Goal: Information Seeking & Learning: Understand process/instructions

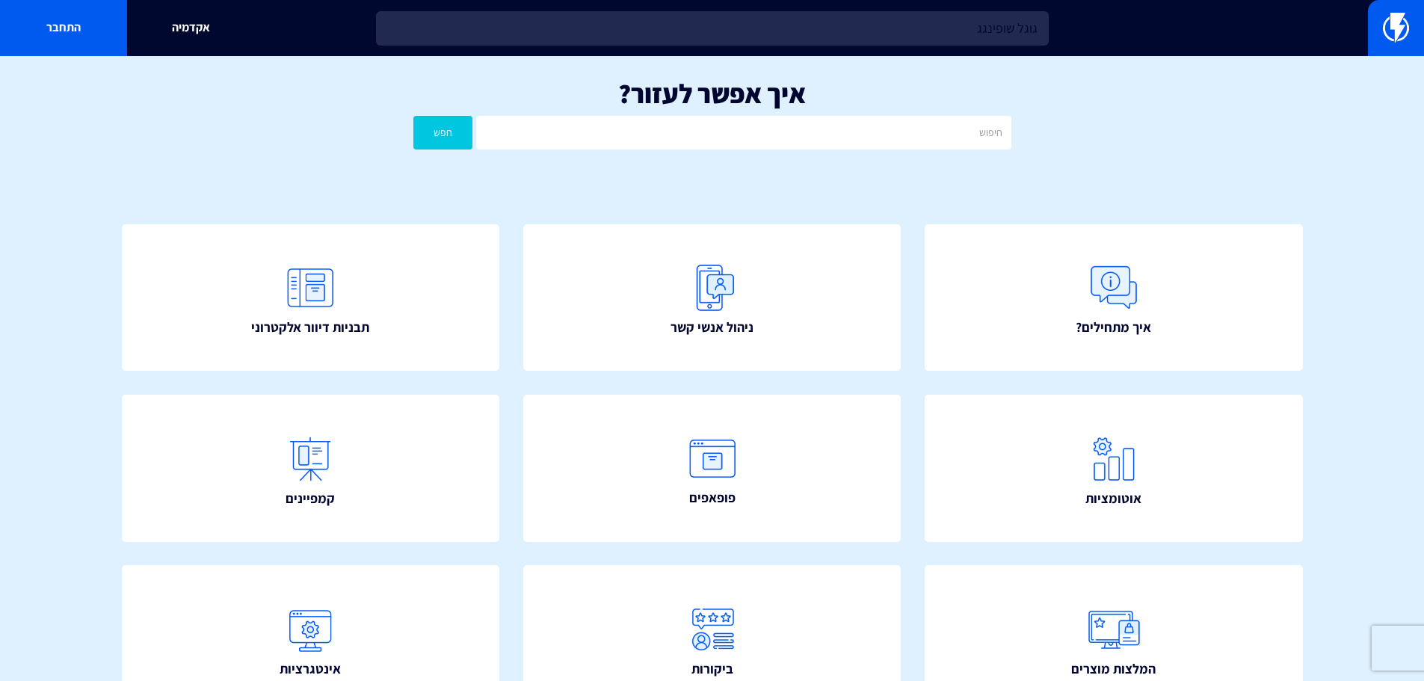
type input "גוגל שופינג"
click at [1002, 19] on input "גוגל שופינג" at bounding box center [712, 28] width 673 height 34
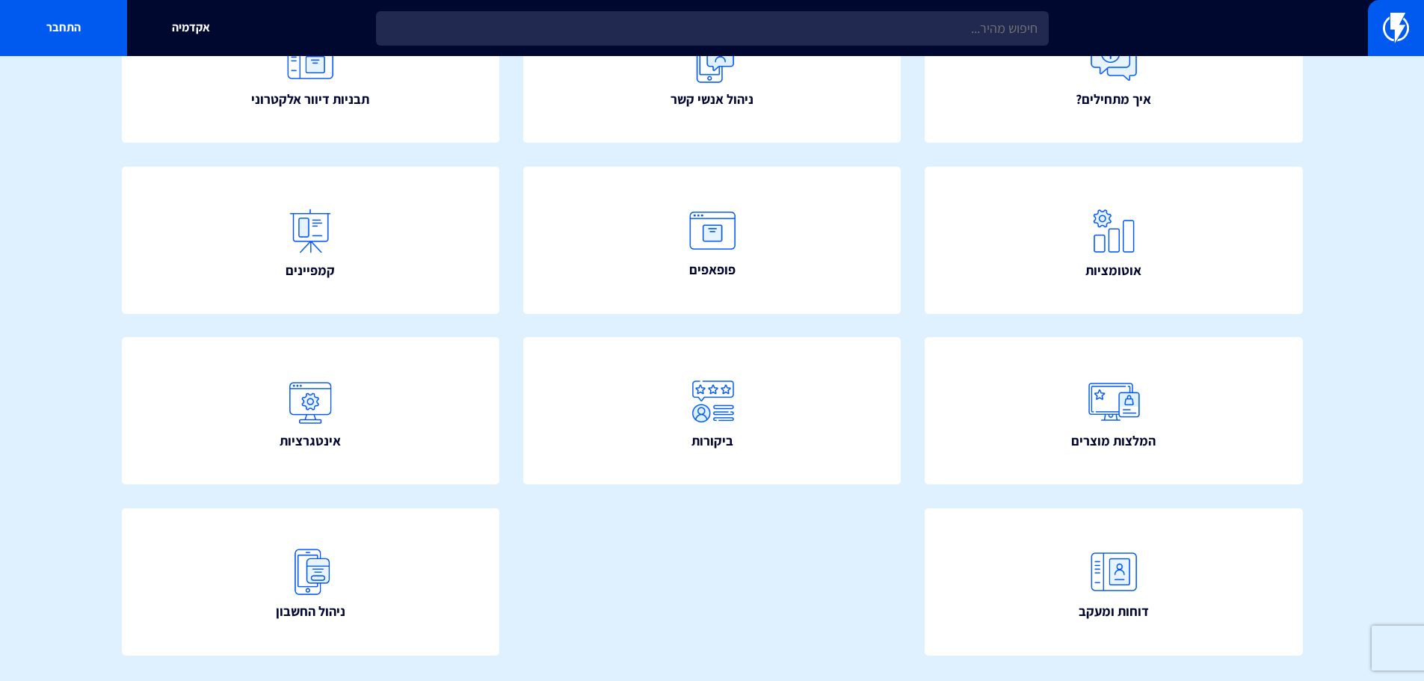
scroll to position [271, 0]
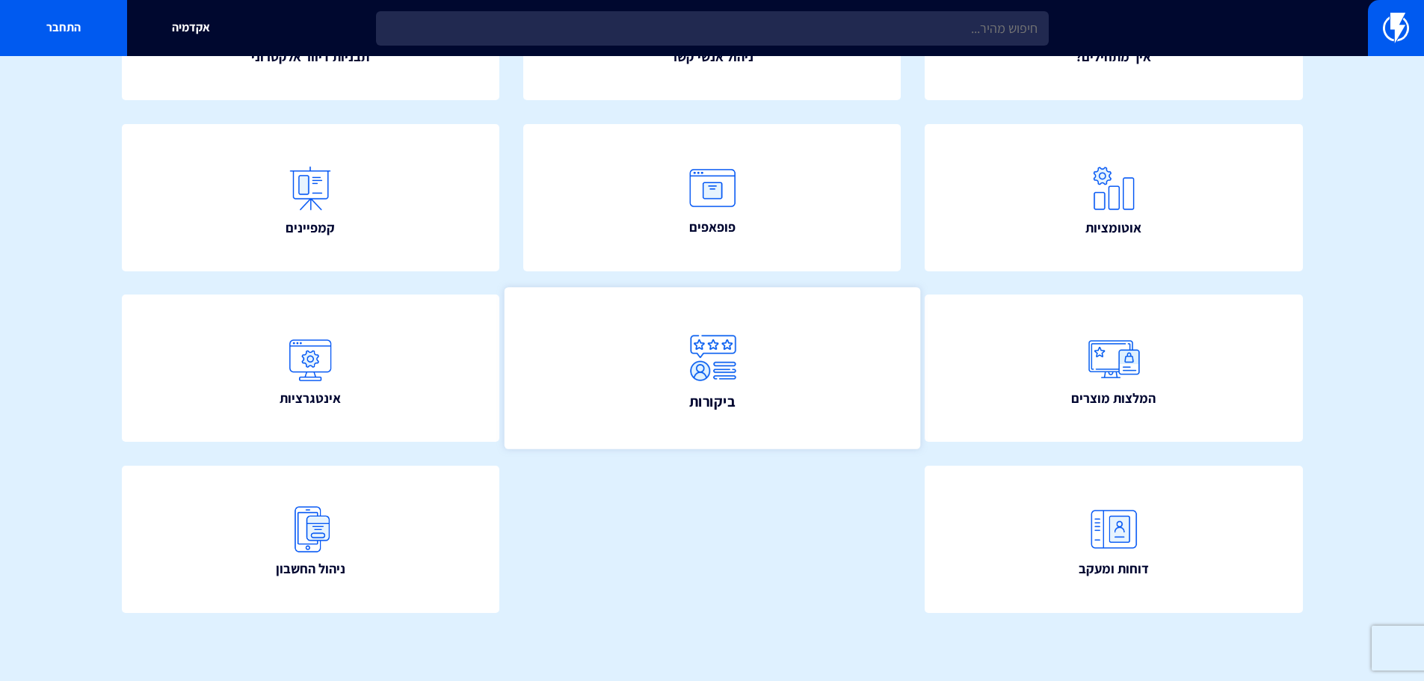
click at [851, 364] on link "ביקורות" at bounding box center [712, 368] width 416 height 161
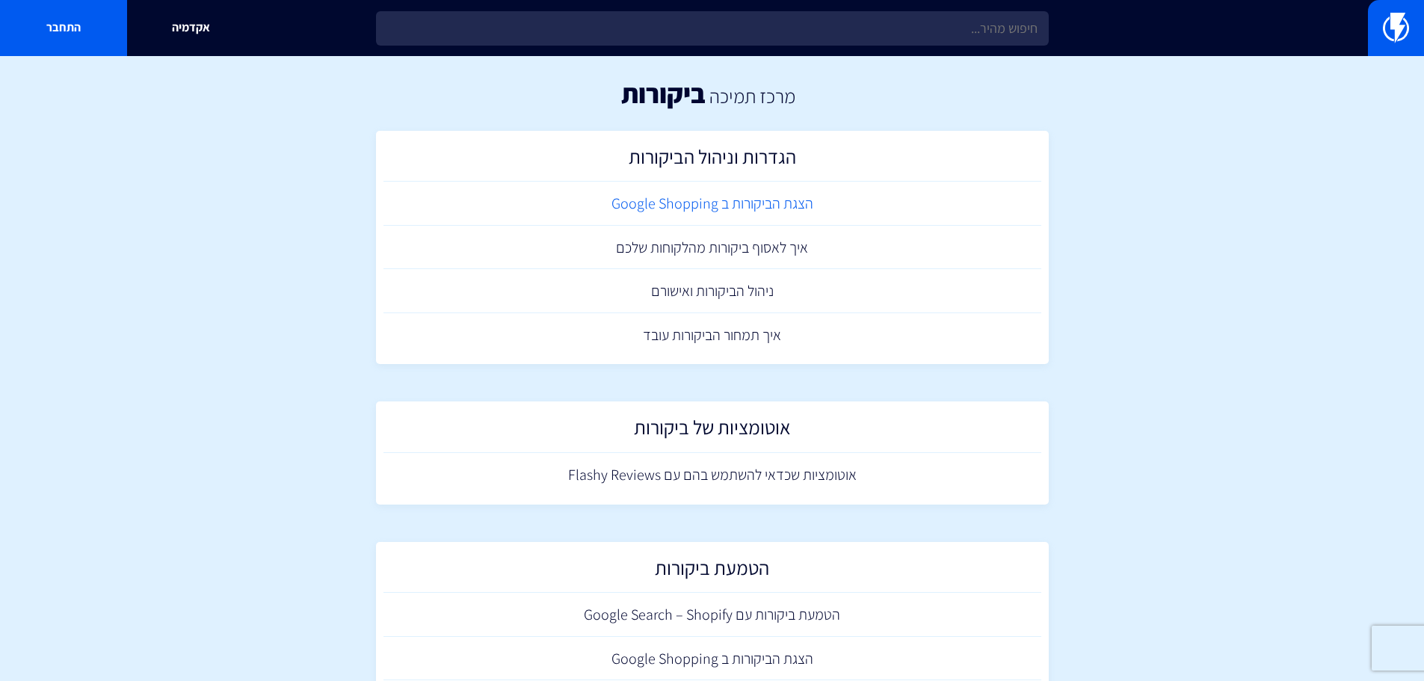
click at [772, 203] on link "הצגת הביקורות ב Google Shopping" at bounding box center [712, 204] width 658 height 44
